Goal: Information Seeking & Learning: Learn about a topic

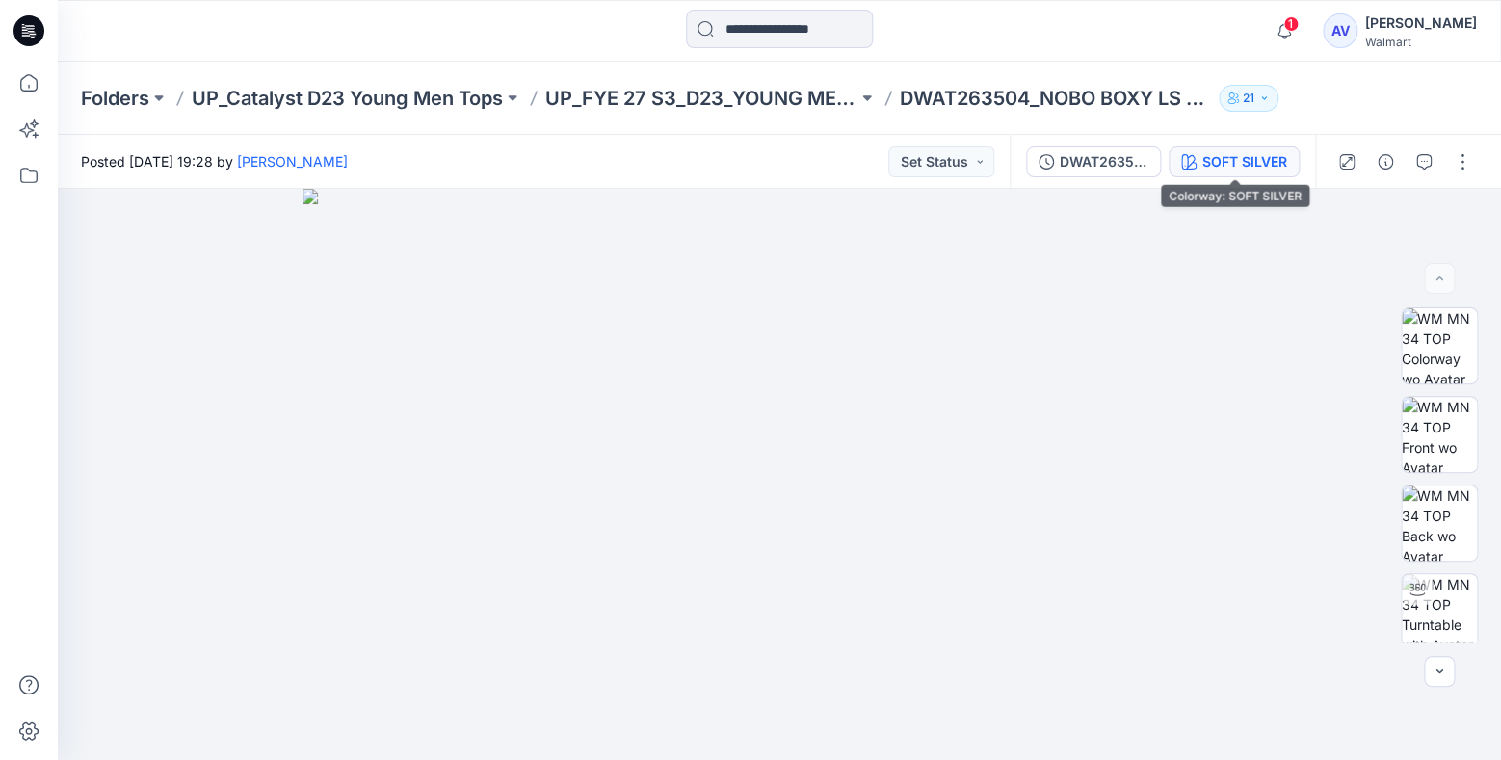
click at [1293, 162] on button "SOFT SILVER" at bounding box center [1234, 161] width 131 height 31
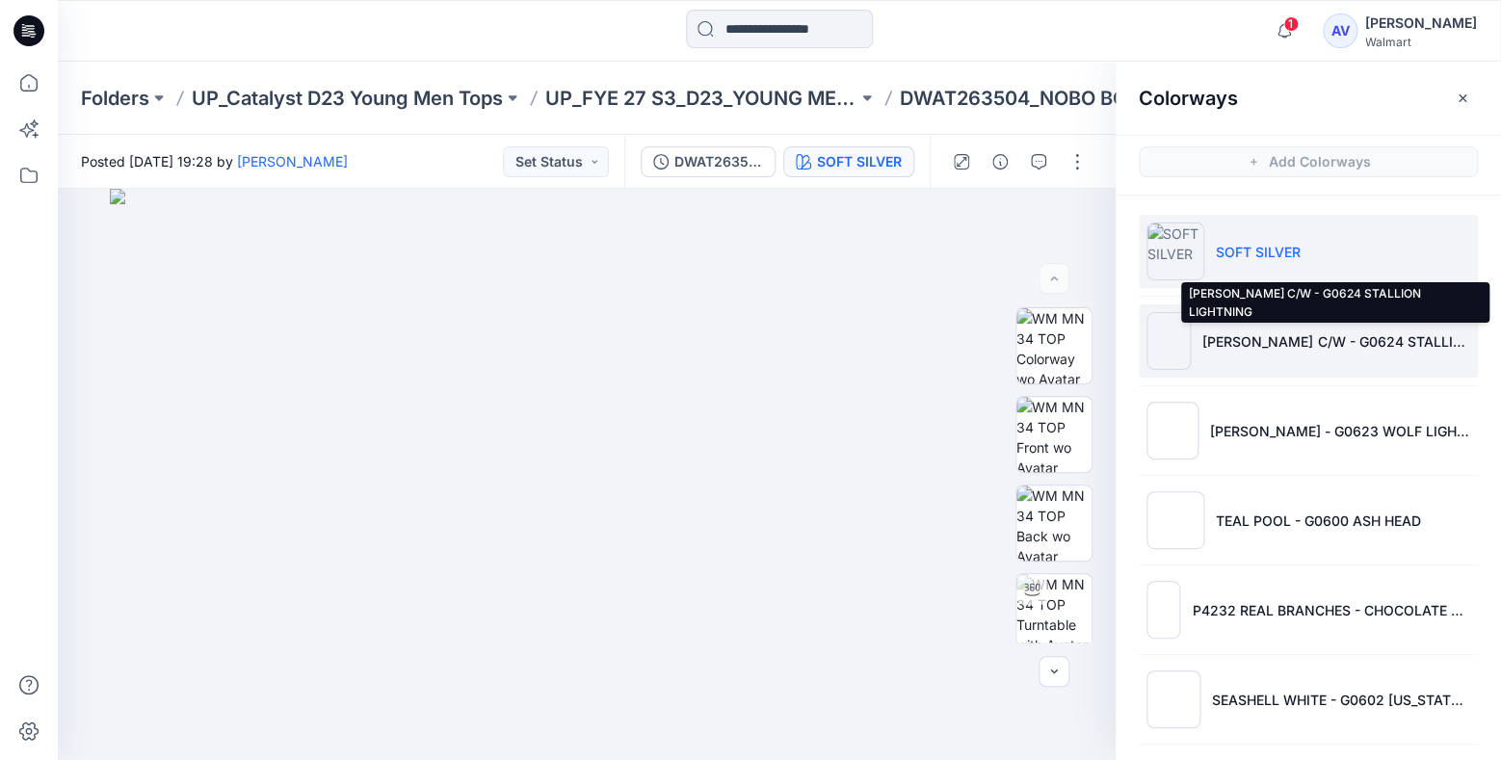
click at [1265, 338] on p "[PERSON_NAME] C/W - G0624 STALLION LIGHTNING" at bounding box center [1336, 341] width 268 height 20
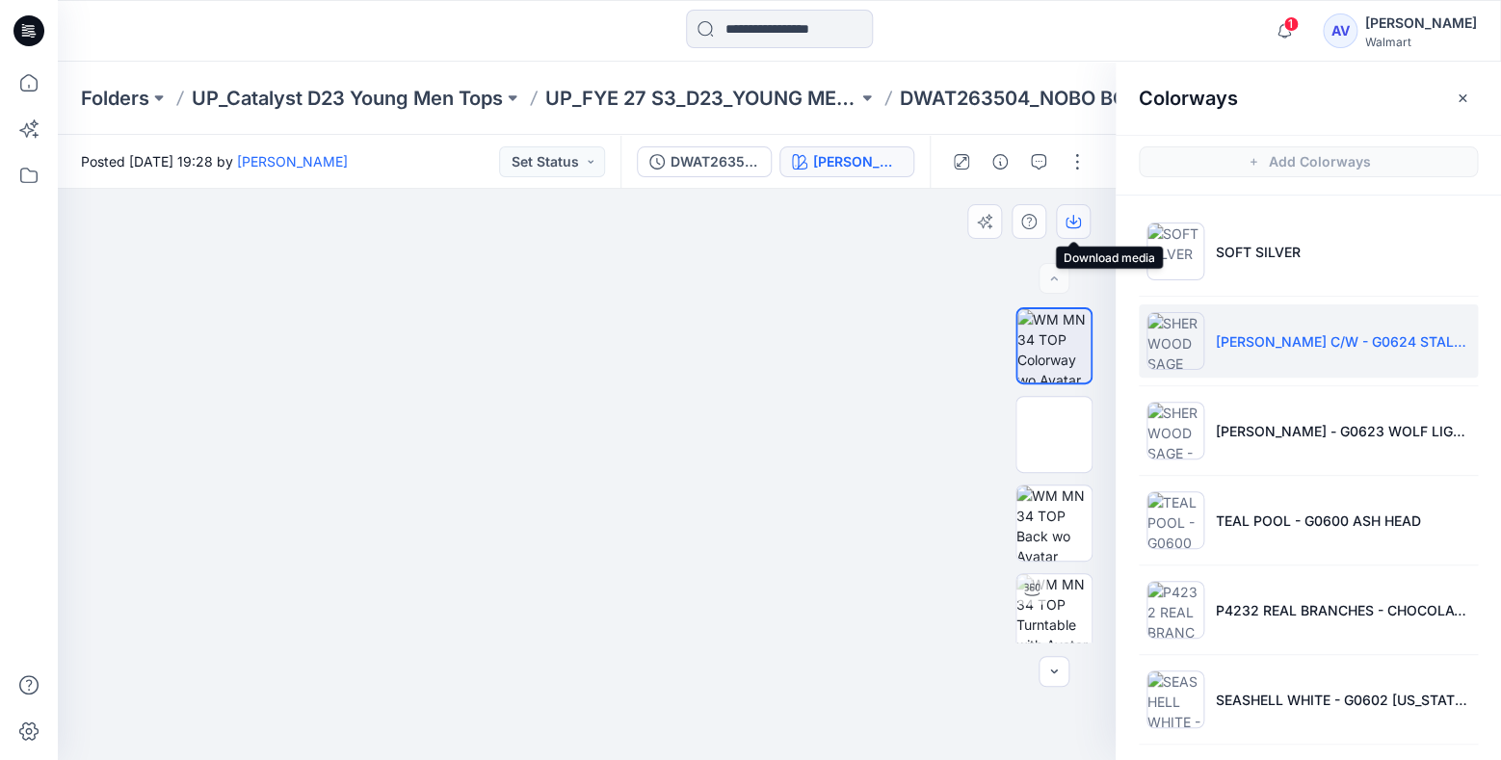
click at [1072, 225] on icon "button" at bounding box center [1073, 221] width 15 height 15
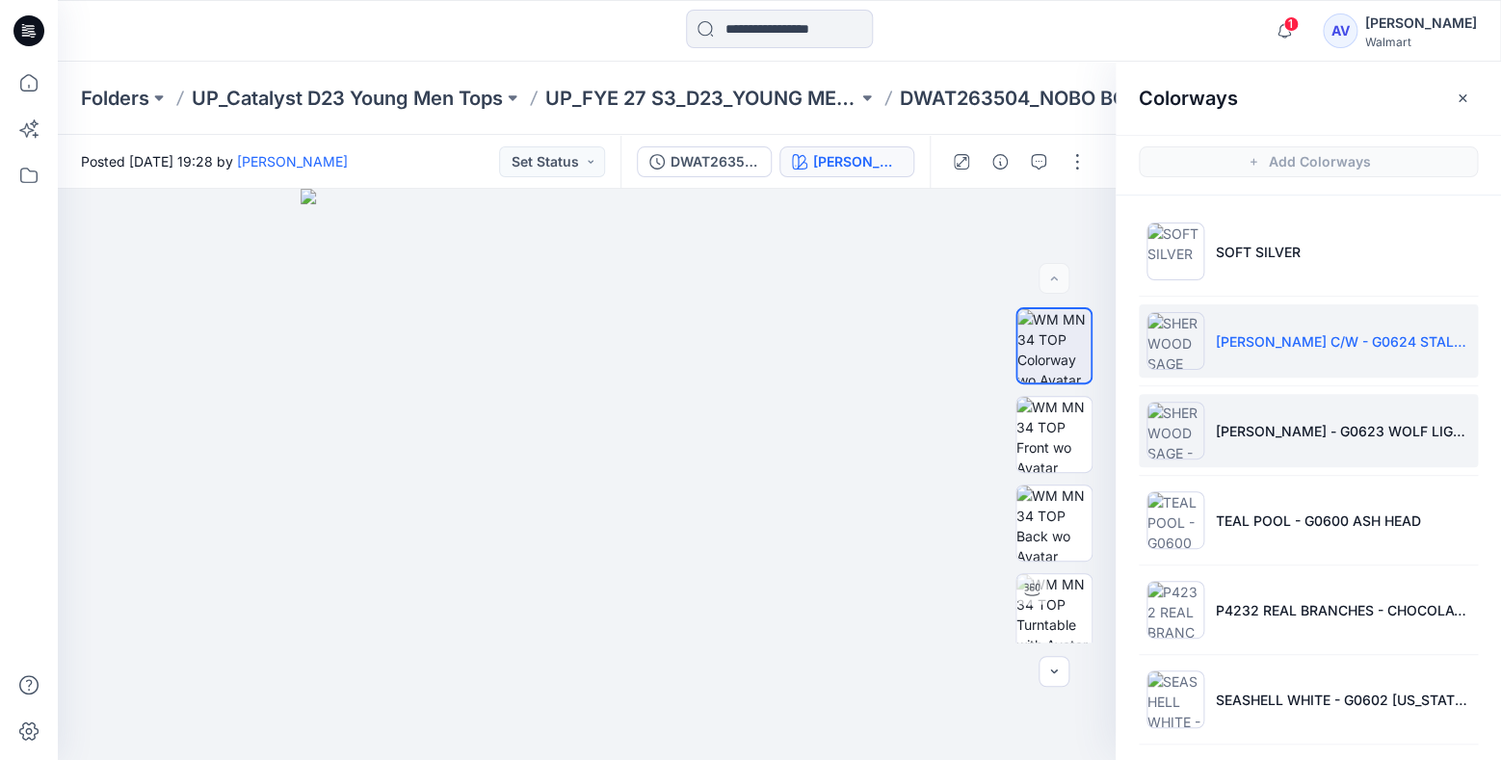
click at [1252, 419] on li "[PERSON_NAME] - G0623 WOLF LIGHTNING" at bounding box center [1308, 430] width 339 height 73
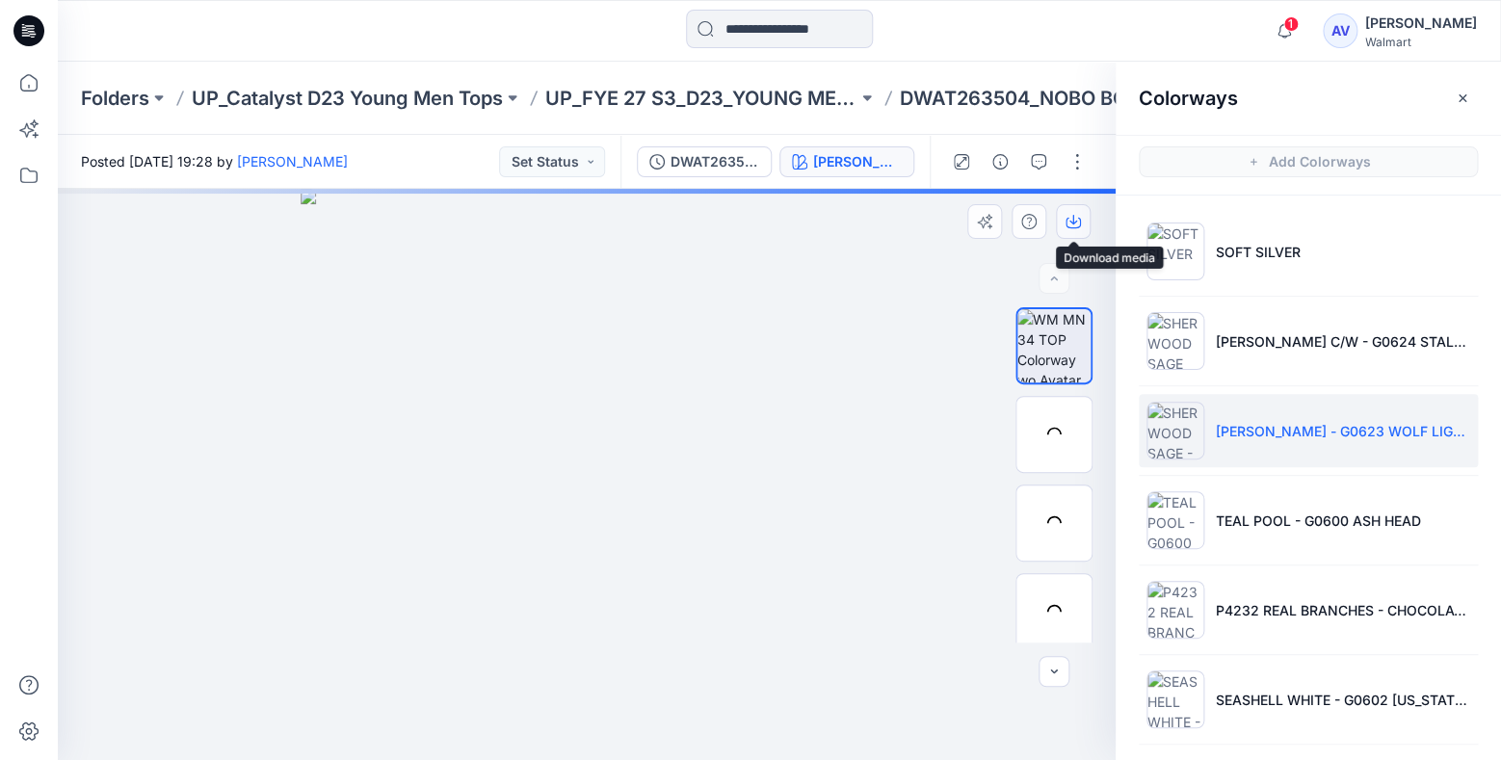
click at [1079, 225] on icon "button" at bounding box center [1073, 223] width 15 height 11
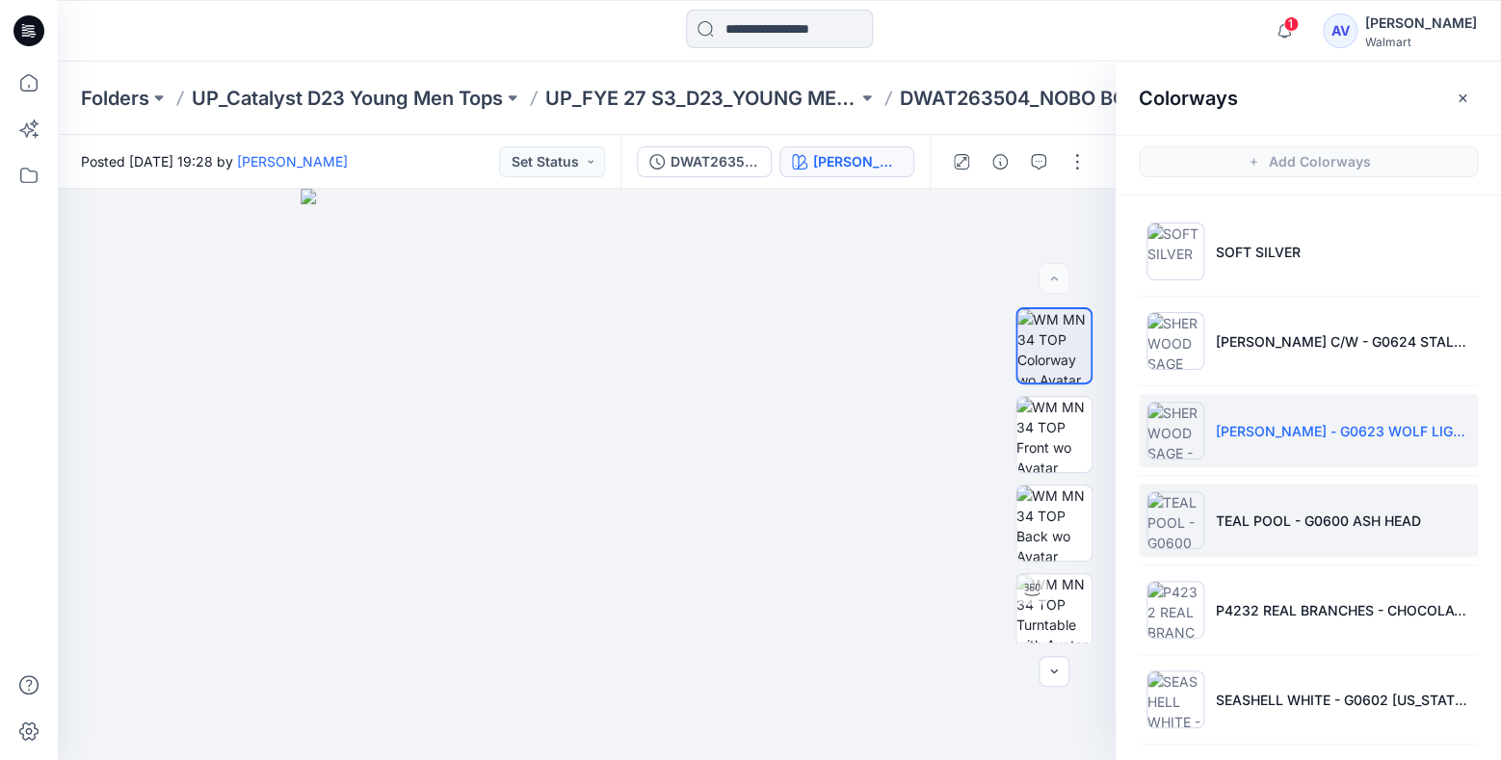
click at [1231, 501] on li "TEAL POOL - G0600 ASH HEAD" at bounding box center [1308, 520] width 339 height 73
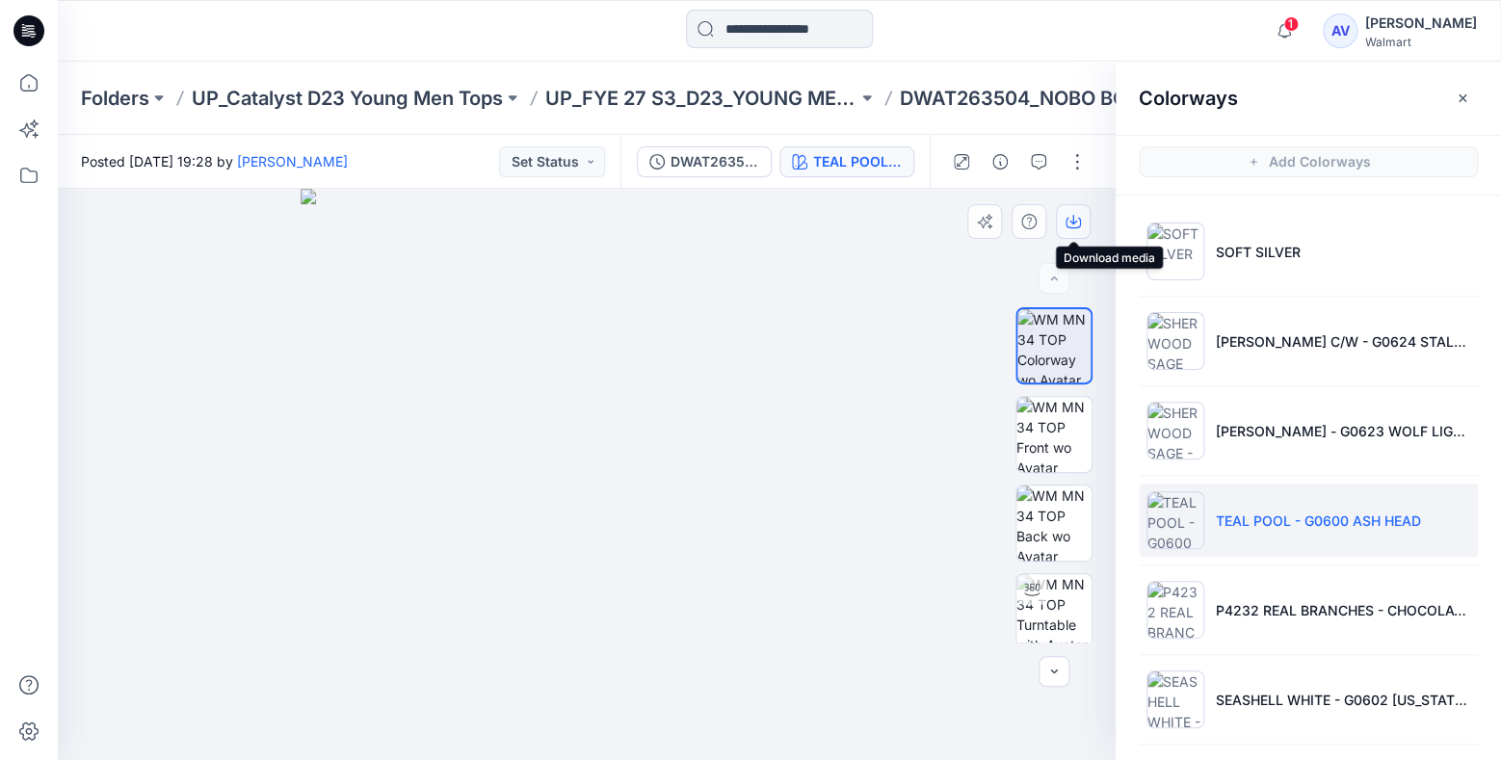
click at [1080, 232] on button "button" at bounding box center [1073, 221] width 35 height 35
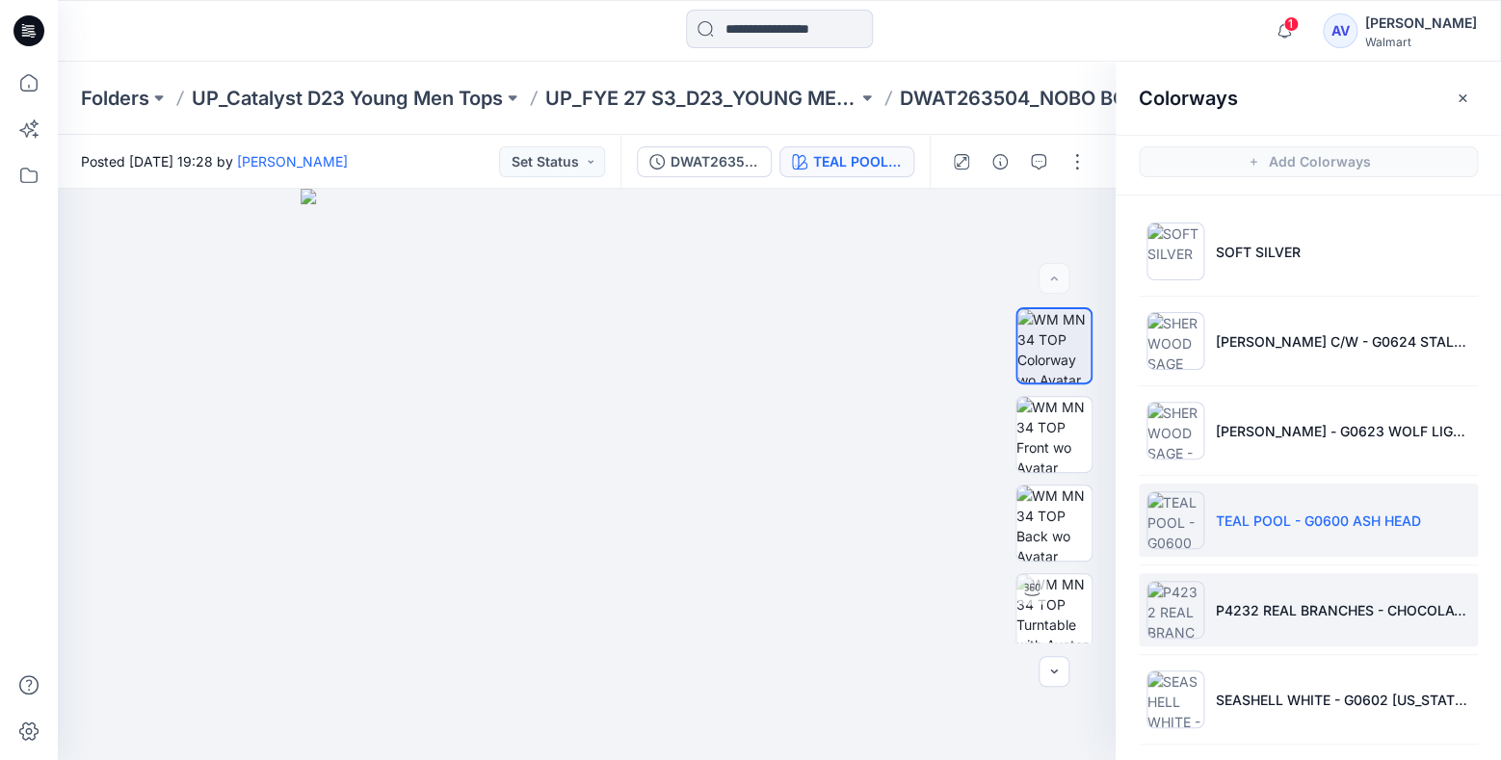
click at [1296, 595] on li "P4232 REAL BRANCHES - CHOCOLATE FUDGE - G0603 STEEL THUNDER" at bounding box center [1308, 609] width 339 height 73
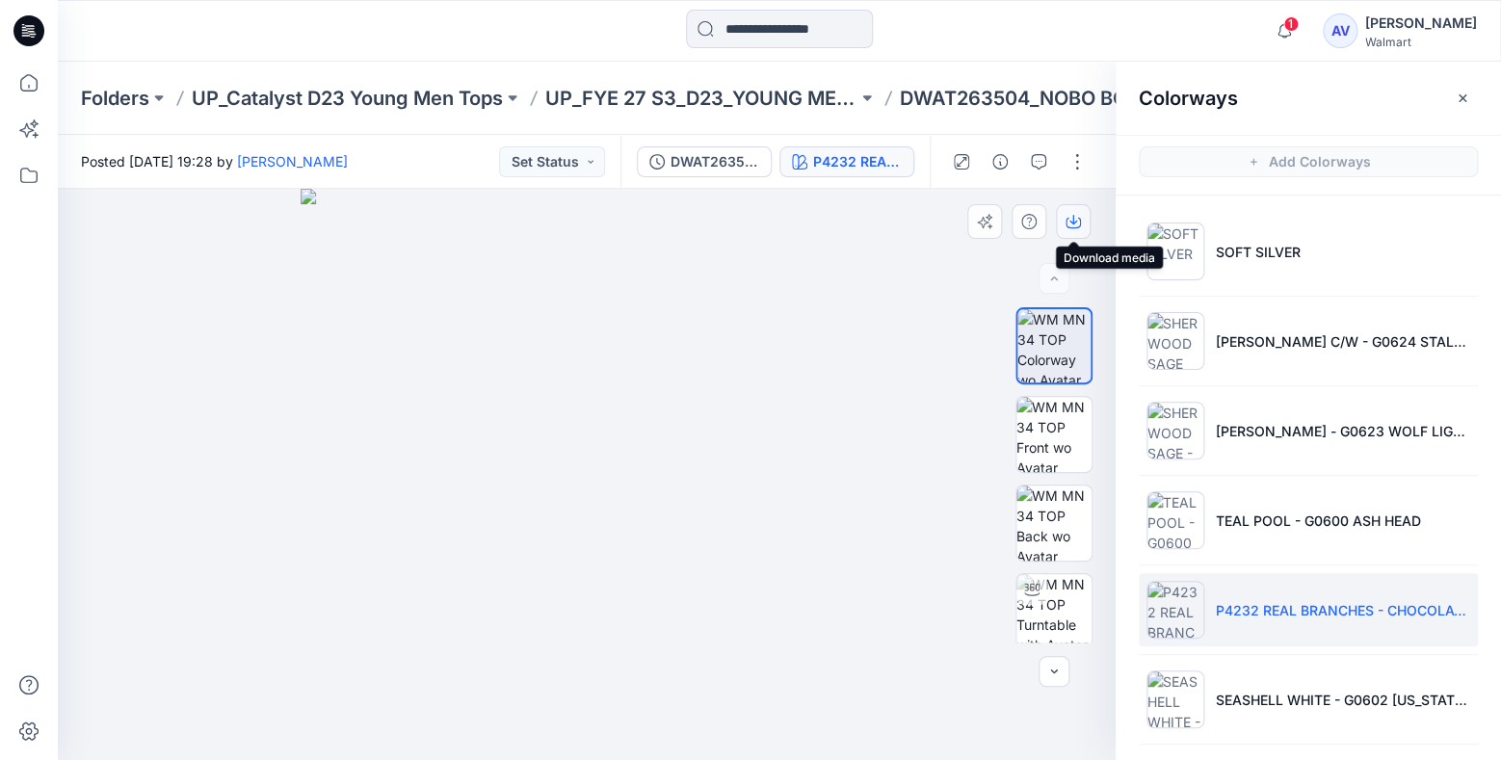
click at [1066, 222] on icon "button" at bounding box center [1073, 221] width 15 height 15
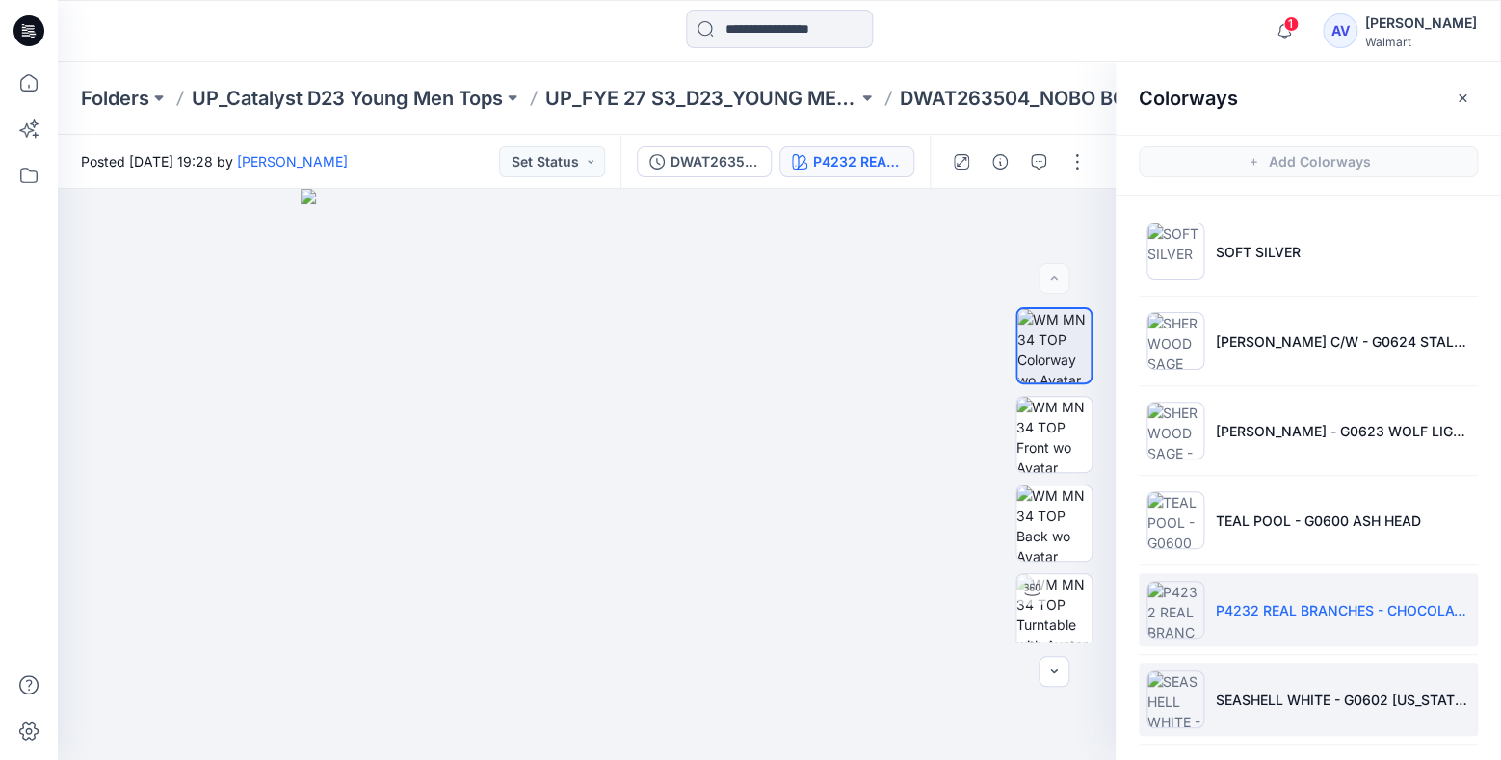
click at [1358, 705] on p "SEASHELL WHITE - G0602 [US_STATE] MC" at bounding box center [1343, 700] width 254 height 20
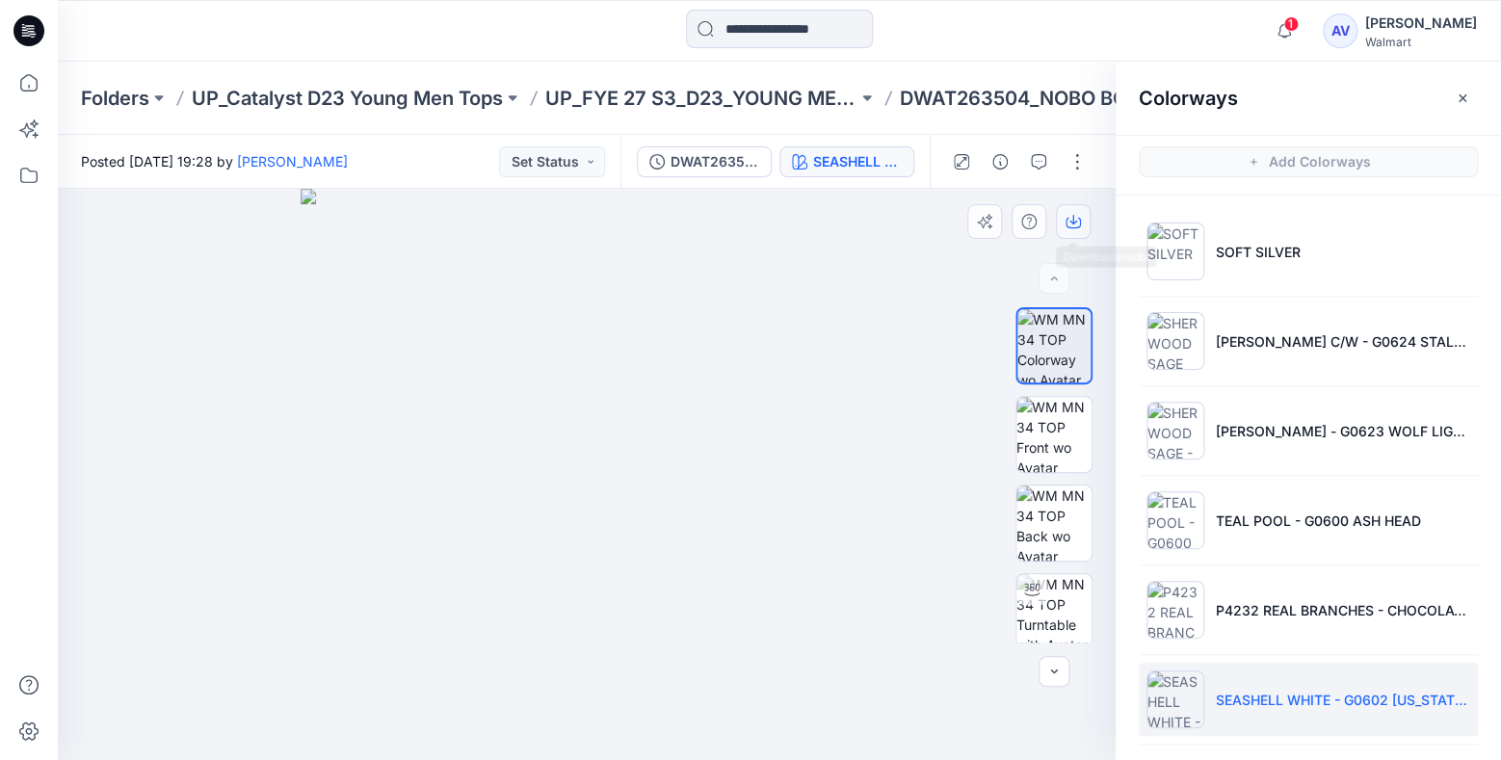
click at [1077, 219] on icon "button" at bounding box center [1073, 221] width 15 height 15
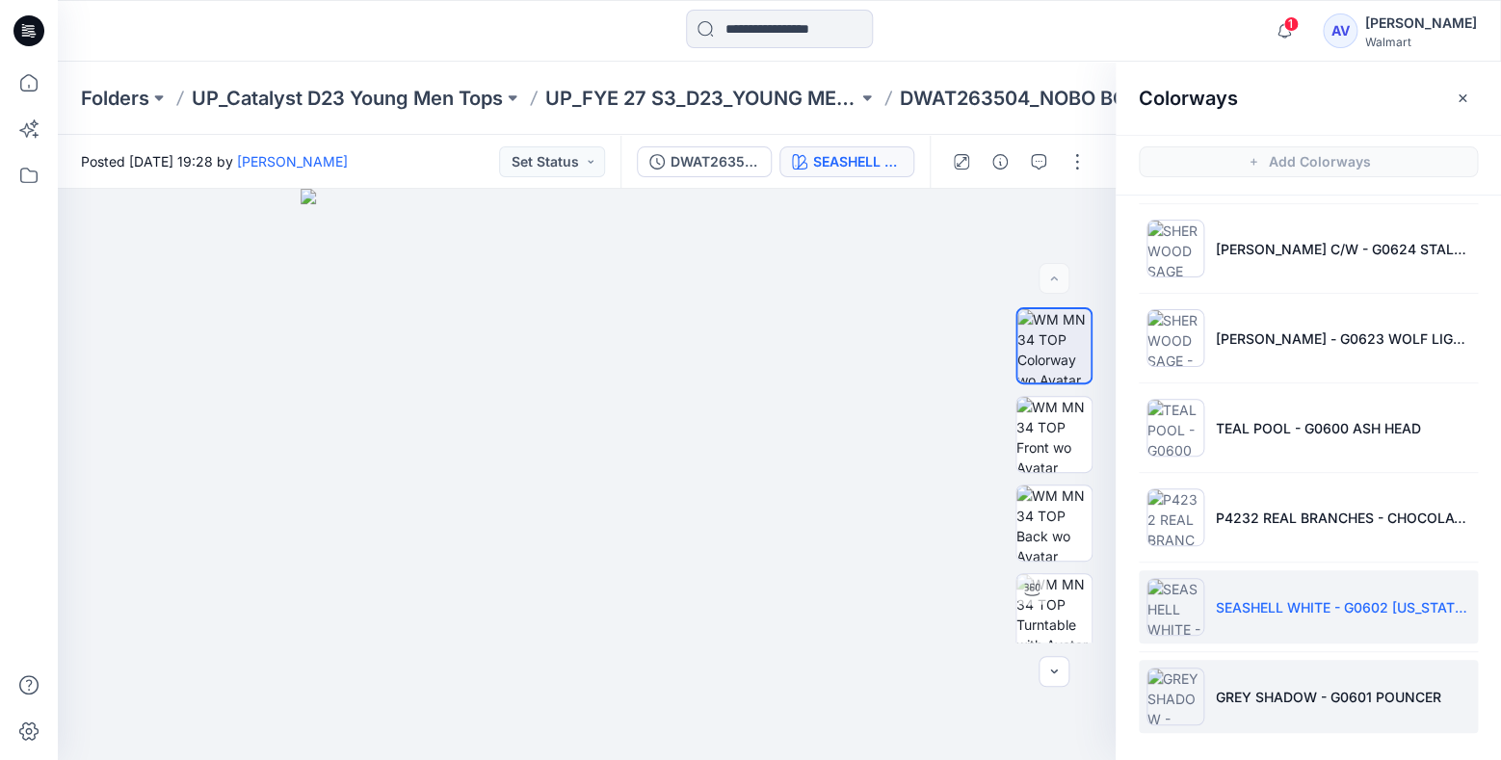
click at [1323, 691] on p "GREY SHADOW - G0601 POUNCER" at bounding box center [1328, 697] width 225 height 20
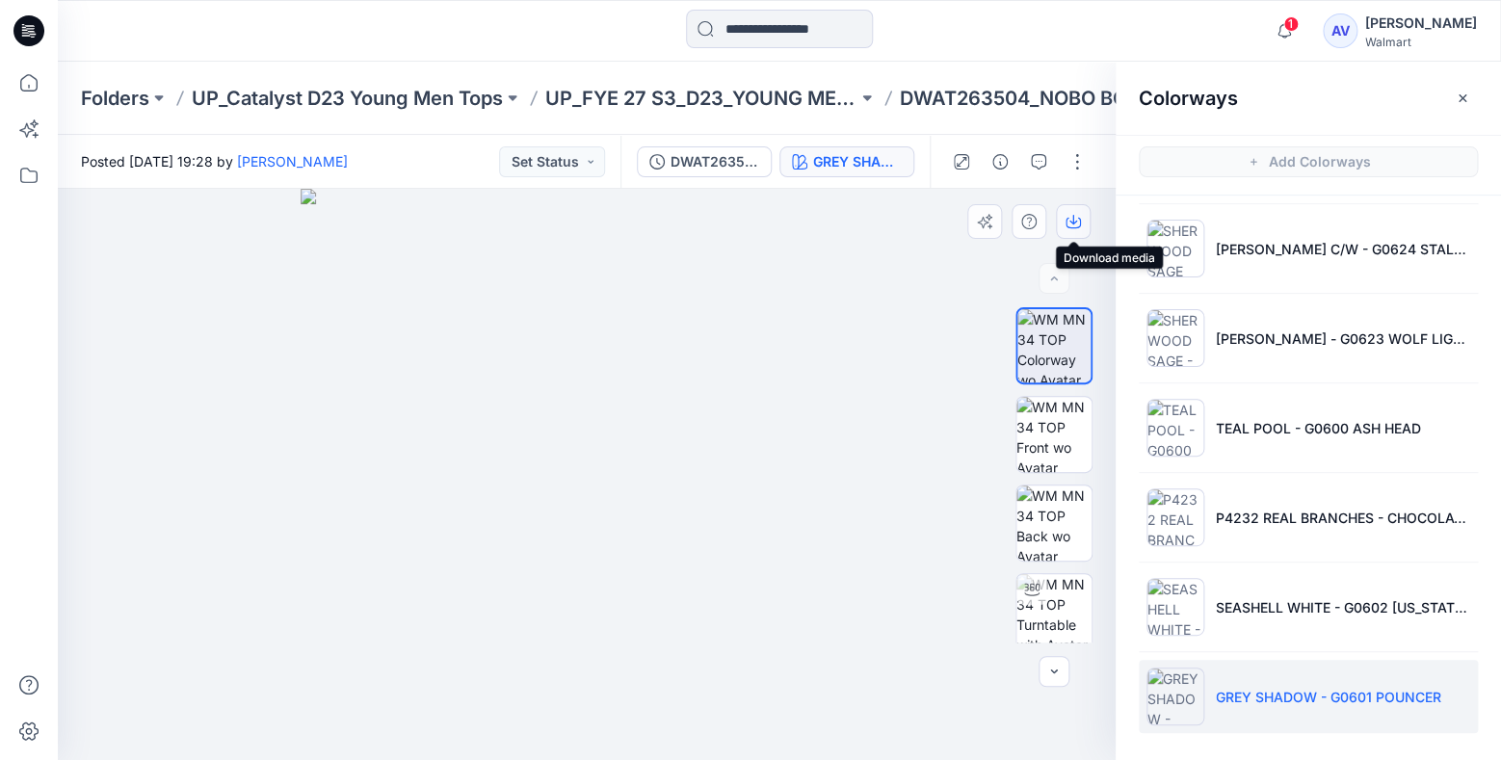
click at [1072, 227] on icon "button" at bounding box center [1073, 223] width 15 height 11
click at [207, 35] on div at bounding box center [238, 31] width 360 height 42
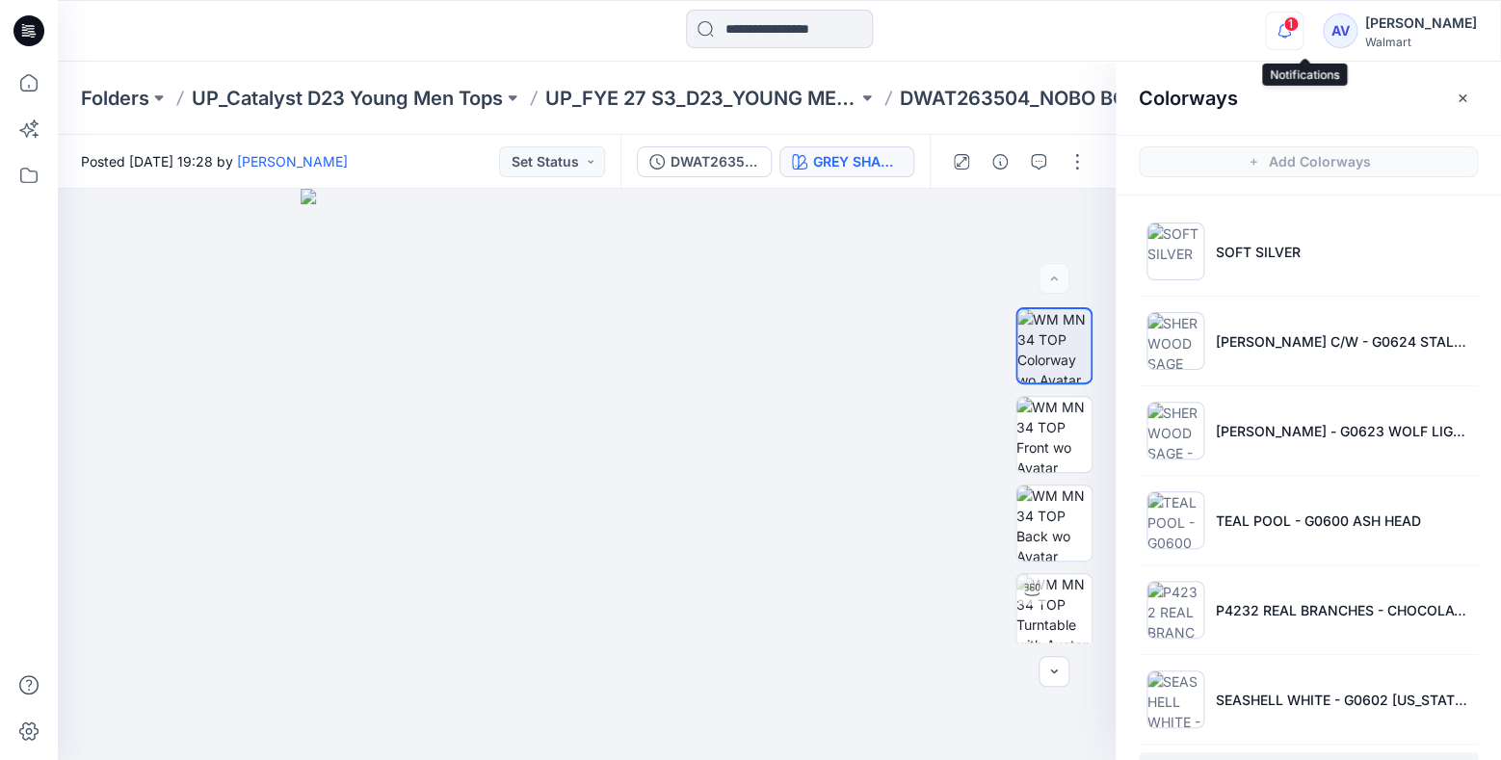
click at [1291, 36] on icon "button" at bounding box center [1284, 30] width 13 height 13
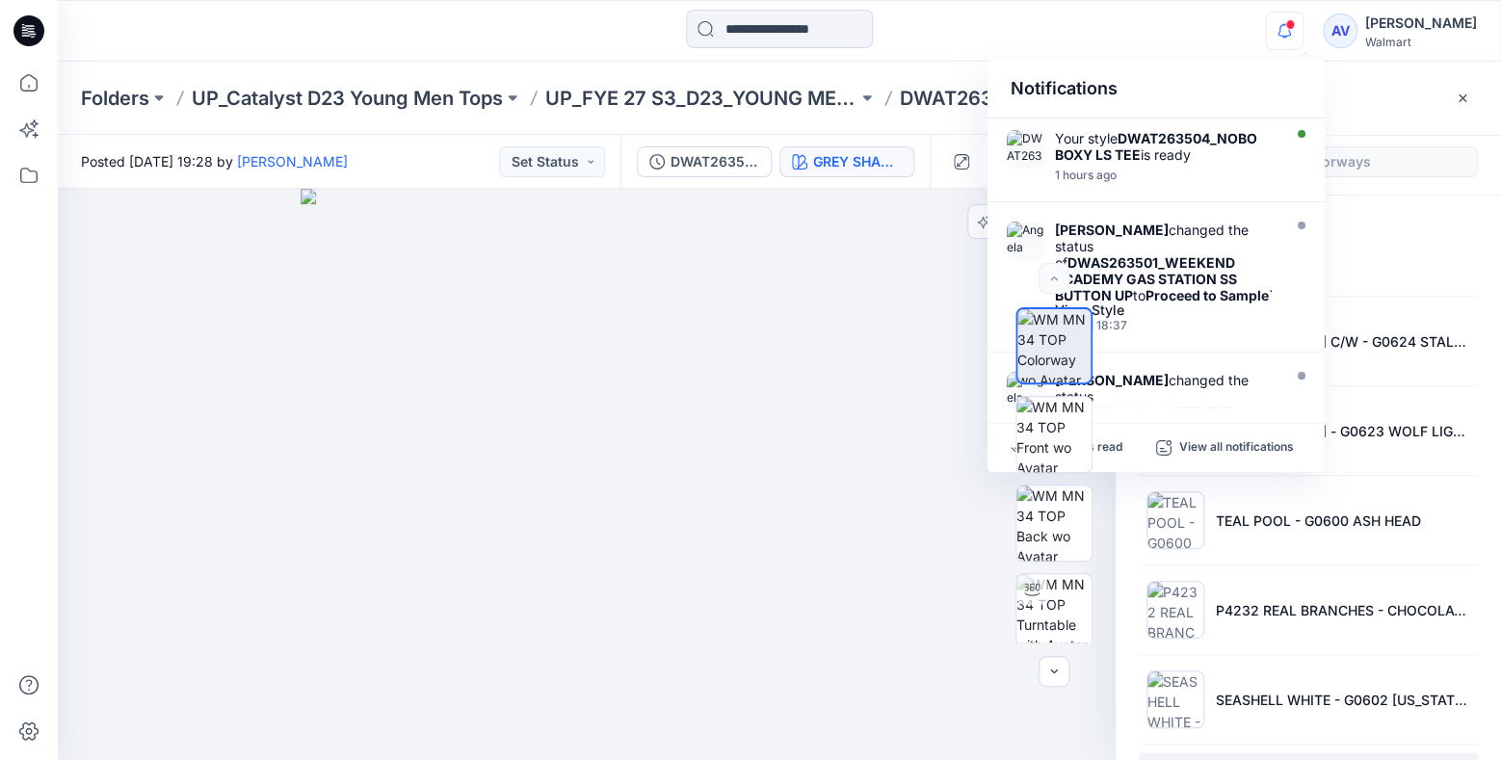
click at [1111, 449] on div at bounding box center [1053, 474] width 123 height 335
